Goal: Information Seeking & Learning: Check status

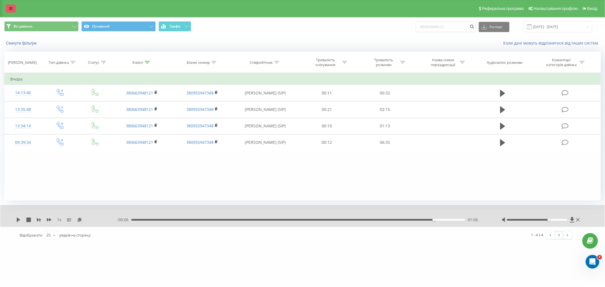
click at [12, 7] on link at bounding box center [11, 9] width 10 height 8
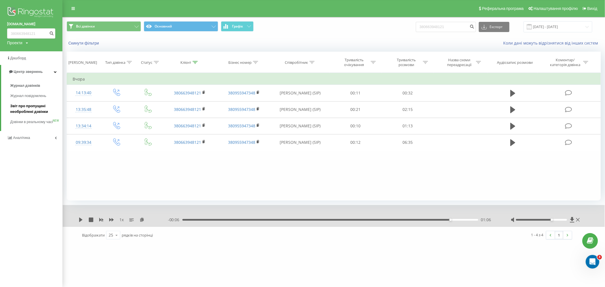
click at [31, 112] on span "Звіт про пропущені необроблені дзвінки" at bounding box center [34, 108] width 49 height 11
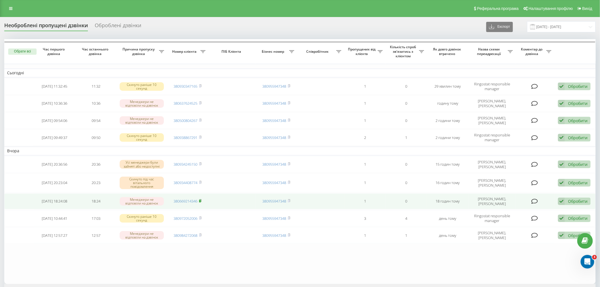
click at [202, 200] on icon at bounding box center [200, 200] width 3 height 3
click at [203, 200] on td "380669214346" at bounding box center [187, 201] width 41 height 16
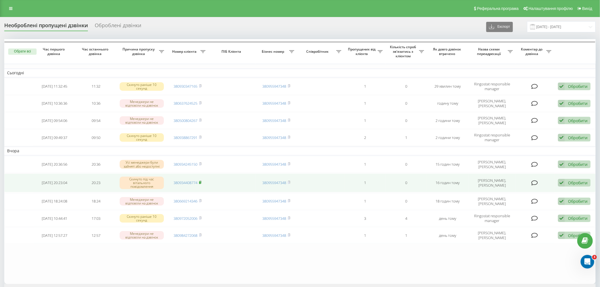
click at [202, 181] on icon at bounding box center [200, 182] width 3 height 3
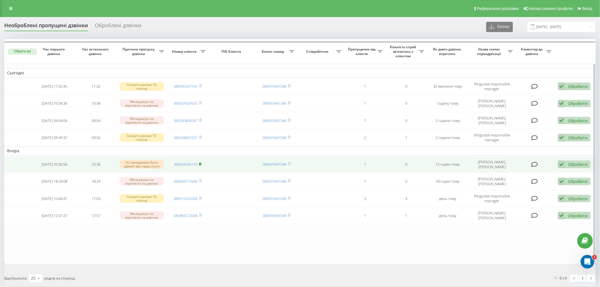
click at [202, 163] on icon at bounding box center [200, 163] width 3 height 3
click at [201, 163] on icon at bounding box center [200, 163] width 2 height 3
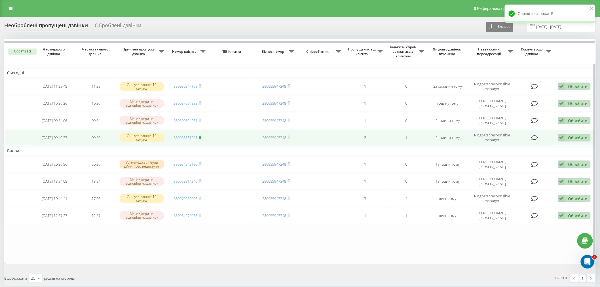
click at [200, 138] on rect at bounding box center [200, 137] width 2 height 3
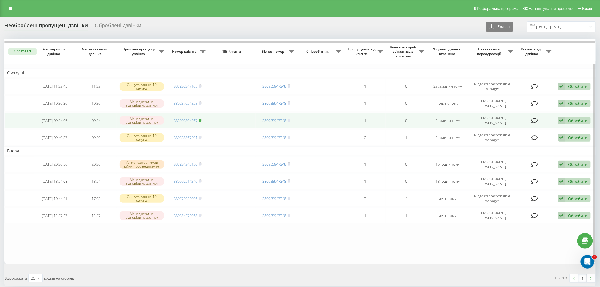
click at [201, 119] on icon at bounding box center [200, 120] width 2 height 3
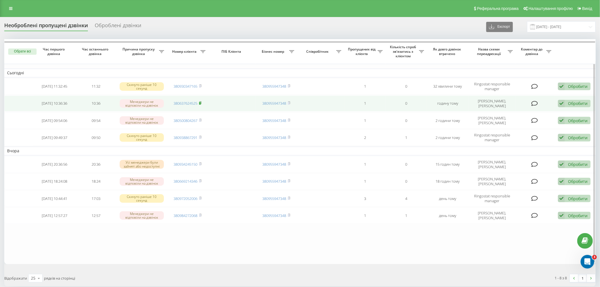
click at [200, 102] on rect at bounding box center [200, 103] width 2 height 3
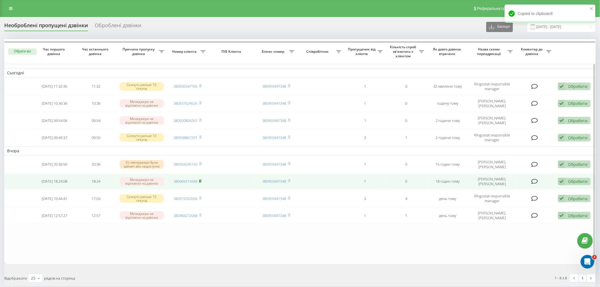
click at [200, 179] on icon at bounding box center [200, 180] width 3 height 3
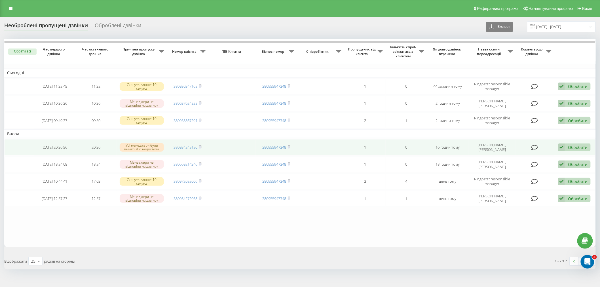
click at [588, 148] on div "Обробити Не вдалося зв'язатися Зв'язався з клієнтом за допомогою іншого каналу …" at bounding box center [574, 147] width 33 height 8
click at [546, 167] on span "Зв'язався з клієнтом за допомогою іншого каналу" at bounding box center [537, 166] width 97 height 5
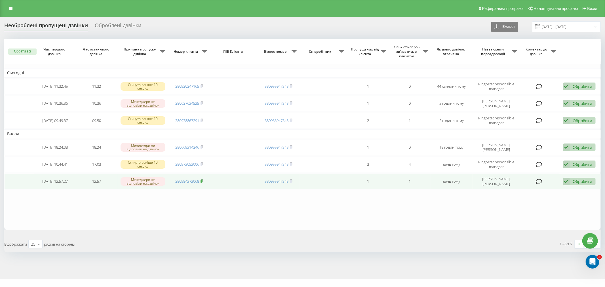
click at [201, 180] on icon at bounding box center [201, 180] width 3 height 3
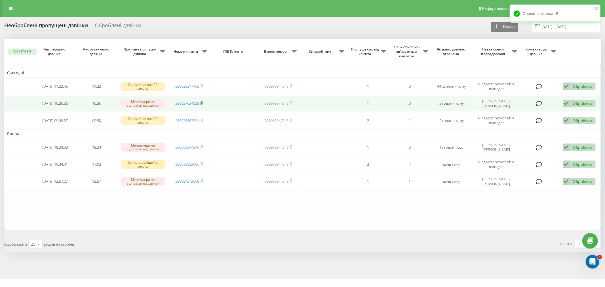
click at [201, 103] on rect at bounding box center [201, 103] width 2 height 3
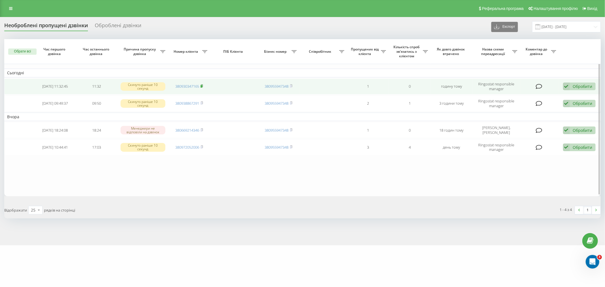
click at [202, 87] on rect at bounding box center [201, 86] width 2 height 3
click at [204, 85] on td "380930347165" at bounding box center [189, 87] width 42 height 16
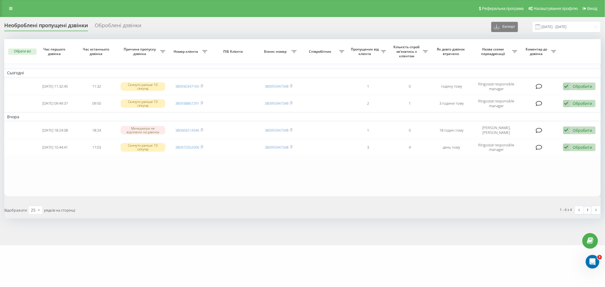
drag, startPoint x: 12, startPoint y: 10, endPoint x: 30, endPoint y: 15, distance: 18.8
click at [12, 10] on icon at bounding box center [10, 9] width 3 height 4
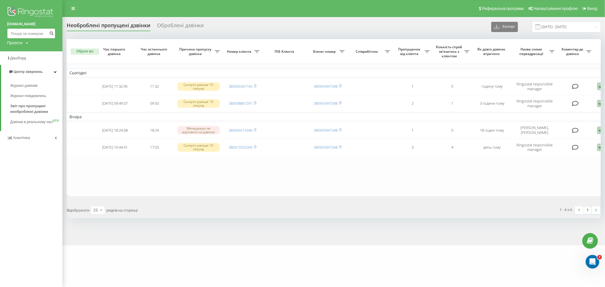
click at [36, 36] on input at bounding box center [31, 33] width 48 height 10
paste input "380930347165"
type input "380930347165"
click at [52, 34] on icon "submit" at bounding box center [51, 32] width 5 height 3
